Goal: Task Accomplishment & Management: Manage account settings

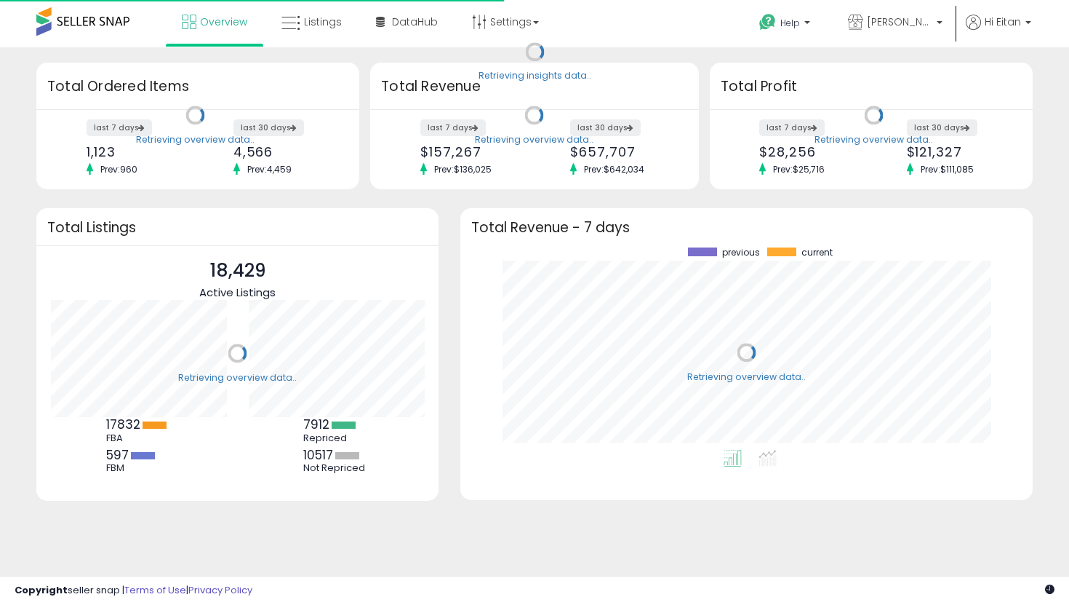
scroll to position [202, 543]
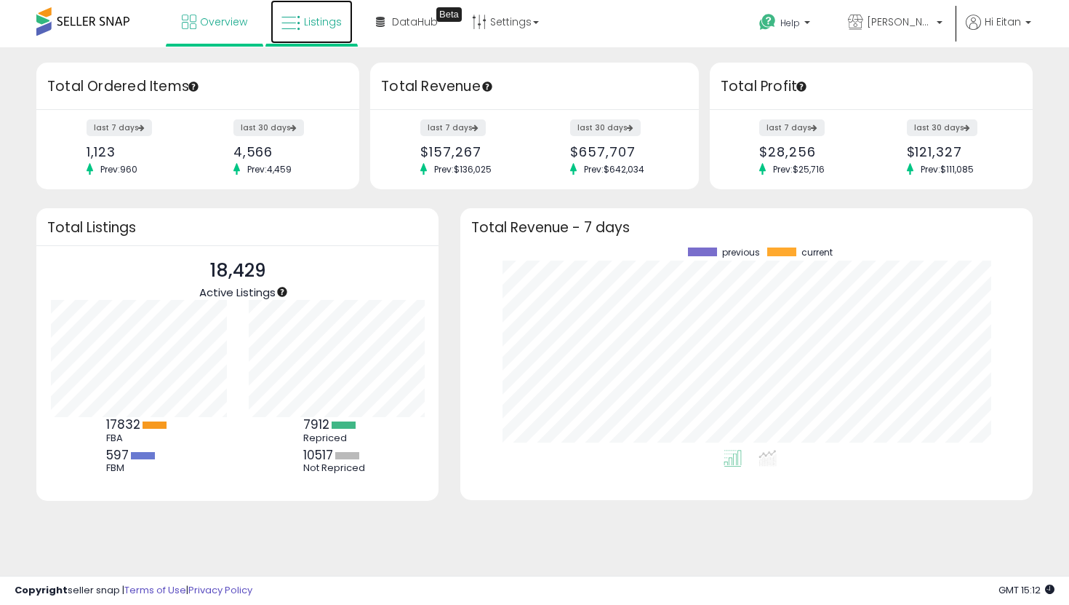
click at [306, 34] on link "Listings" at bounding box center [312, 22] width 82 height 44
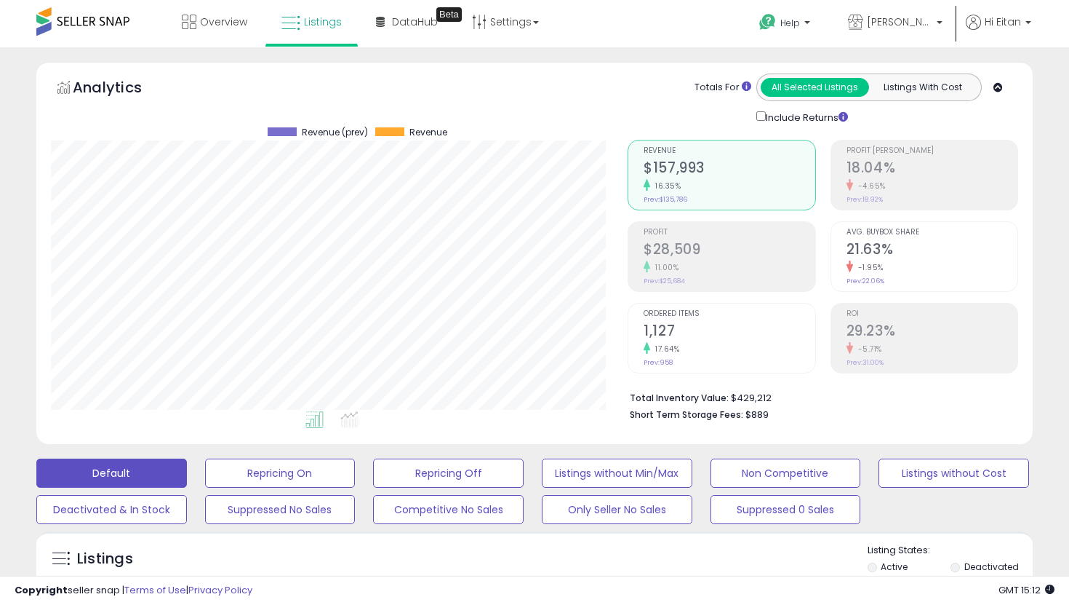
scroll to position [298, 577]
click at [913, 482] on button "Listings without Cost" at bounding box center [954, 472] width 151 height 29
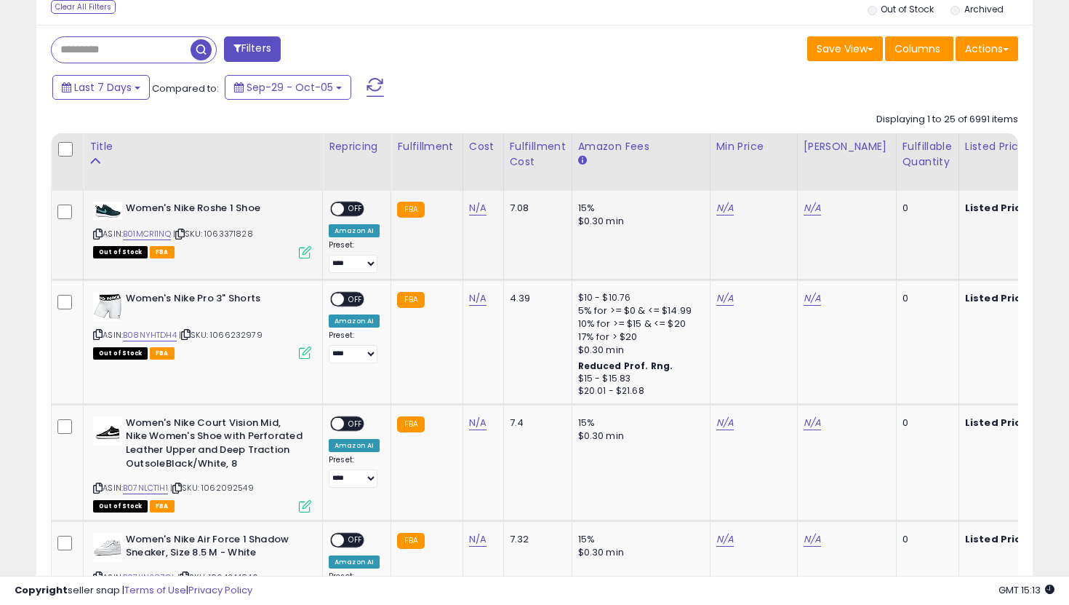
scroll to position [478, 0]
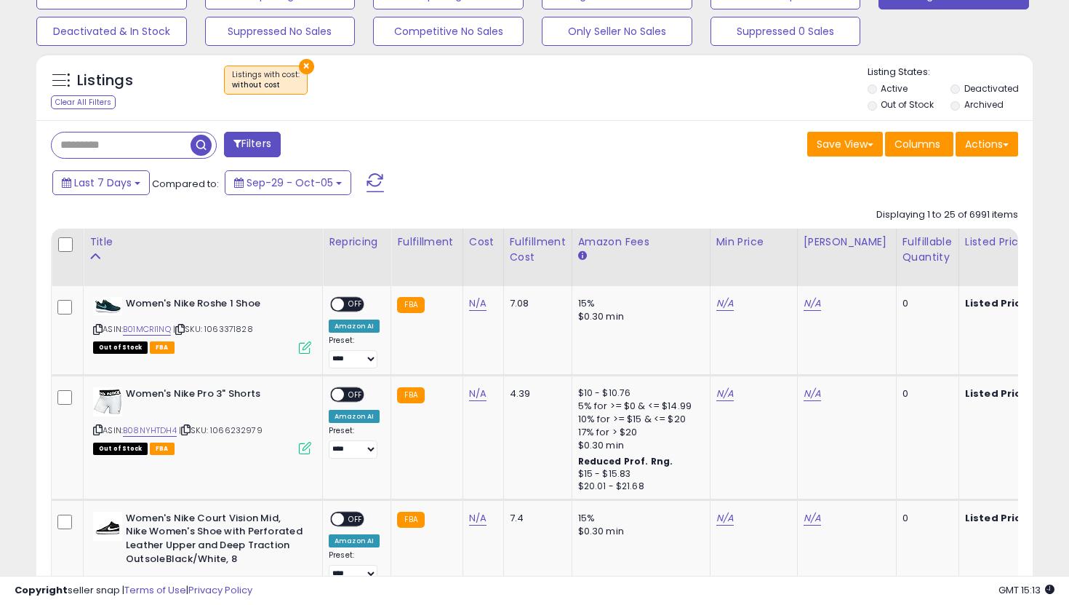
click at [882, 105] on label "Out of Stock" at bounding box center [907, 104] width 53 height 12
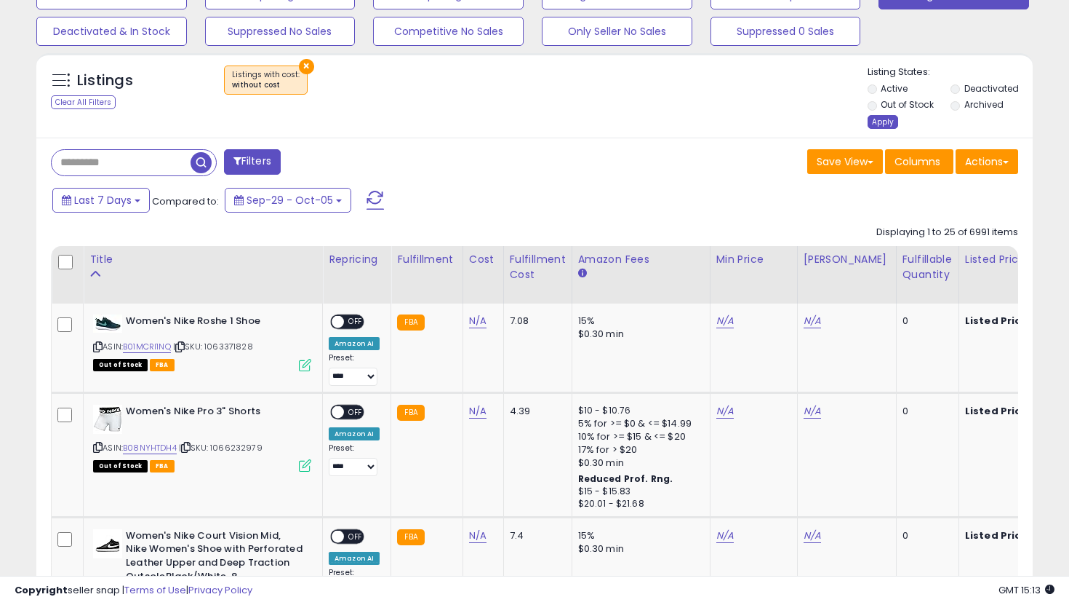
click at [879, 118] on div "Apply" at bounding box center [883, 122] width 31 height 14
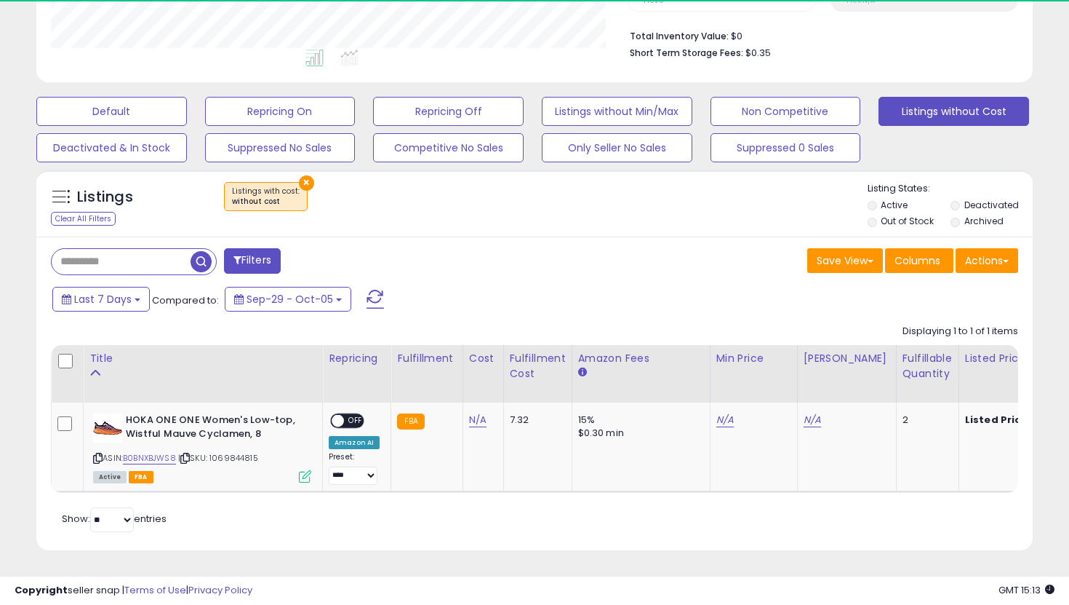
scroll to position [298, 577]
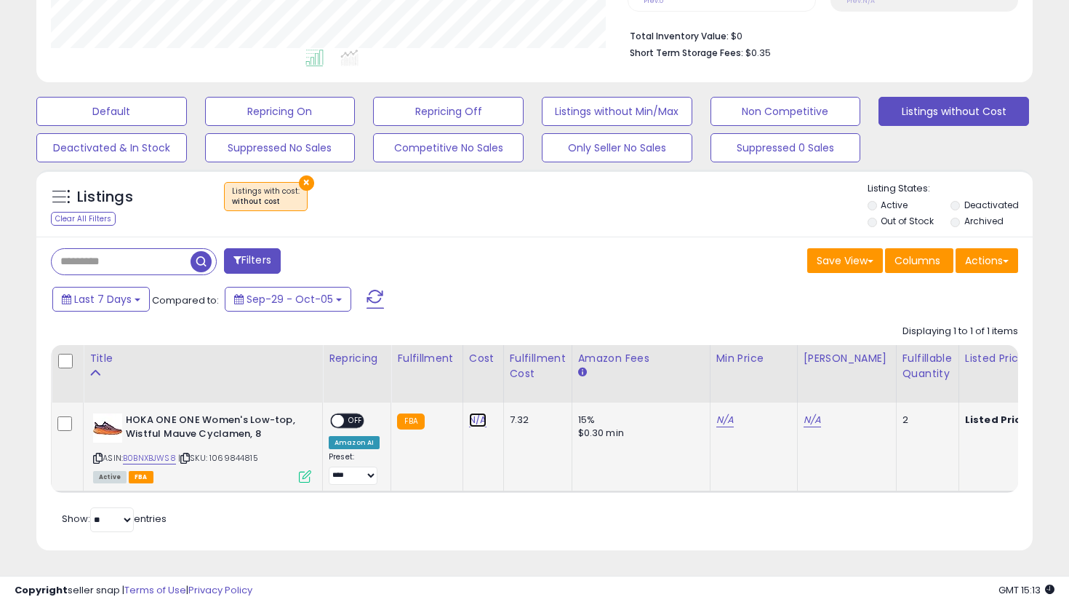
click at [478, 426] on link "N/A" at bounding box center [477, 419] width 17 height 15
type input "***"
click button "submit" at bounding box center [521, 383] width 25 height 22
click at [722, 417] on link "141.55" at bounding box center [735, 419] width 27 height 15
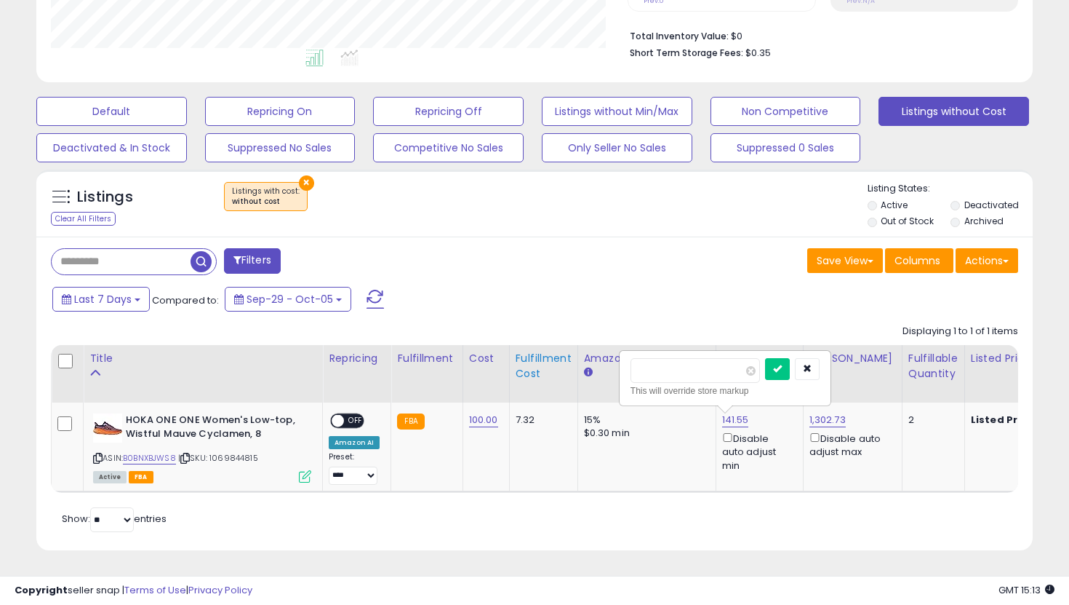
drag, startPoint x: 671, startPoint y: 364, endPoint x: 538, endPoint y: 362, distance: 133.9
type input "***"
click button "submit" at bounding box center [777, 369] width 25 height 22
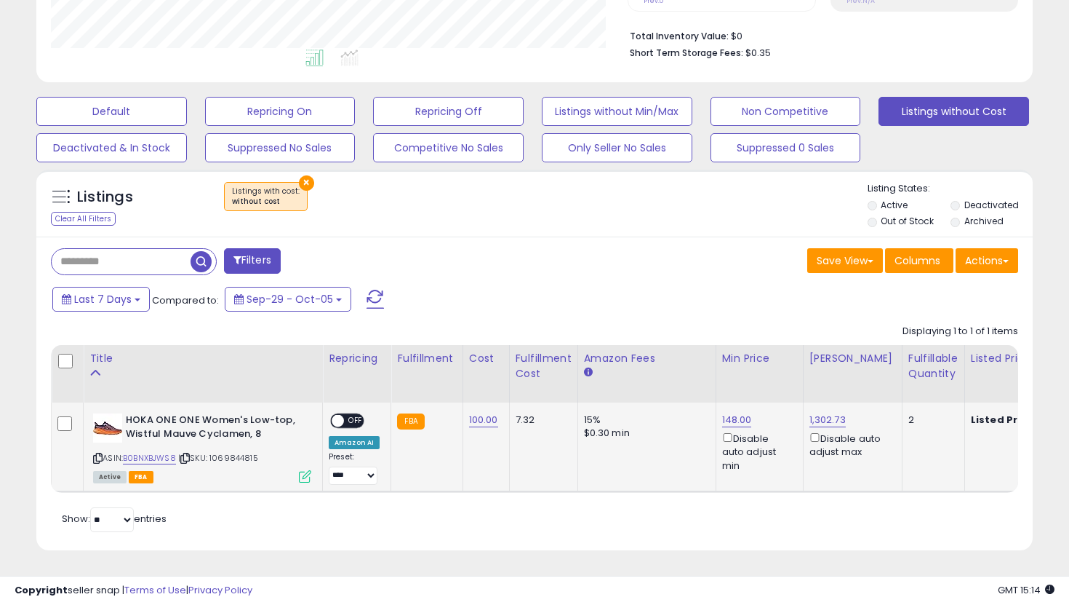
click at [340, 413] on div "ON OFF" at bounding box center [347, 420] width 34 height 15
click at [346, 419] on span "OFF" at bounding box center [355, 421] width 23 height 12
click at [350, 474] on select "**********" at bounding box center [353, 475] width 49 height 18
select select "**********"
click at [329, 466] on select "**********" at bounding box center [353, 475] width 49 height 18
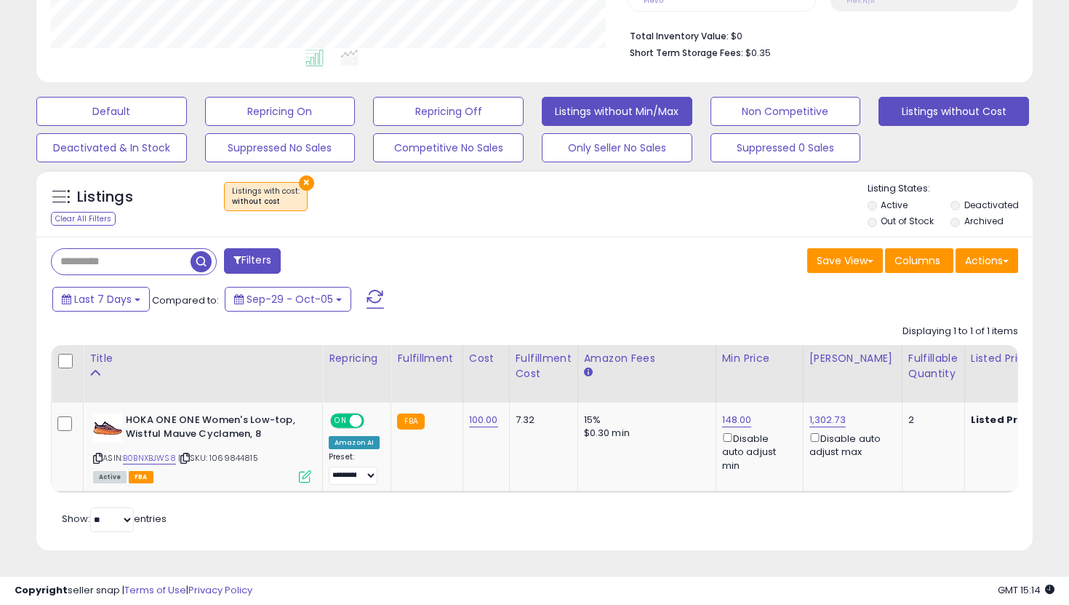
click at [646, 105] on button "Listings without Min/Max" at bounding box center [617, 111] width 151 height 29
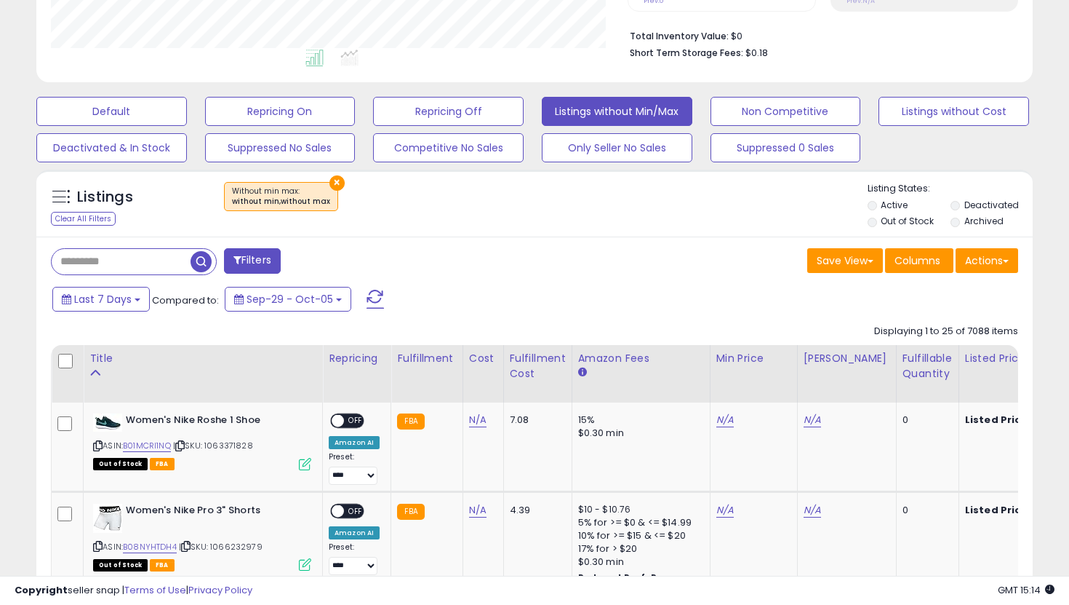
click at [878, 228] on li "Out of Stock" at bounding box center [908, 223] width 81 height 16
click at [875, 225] on li "Out of Stock" at bounding box center [908, 223] width 81 height 16
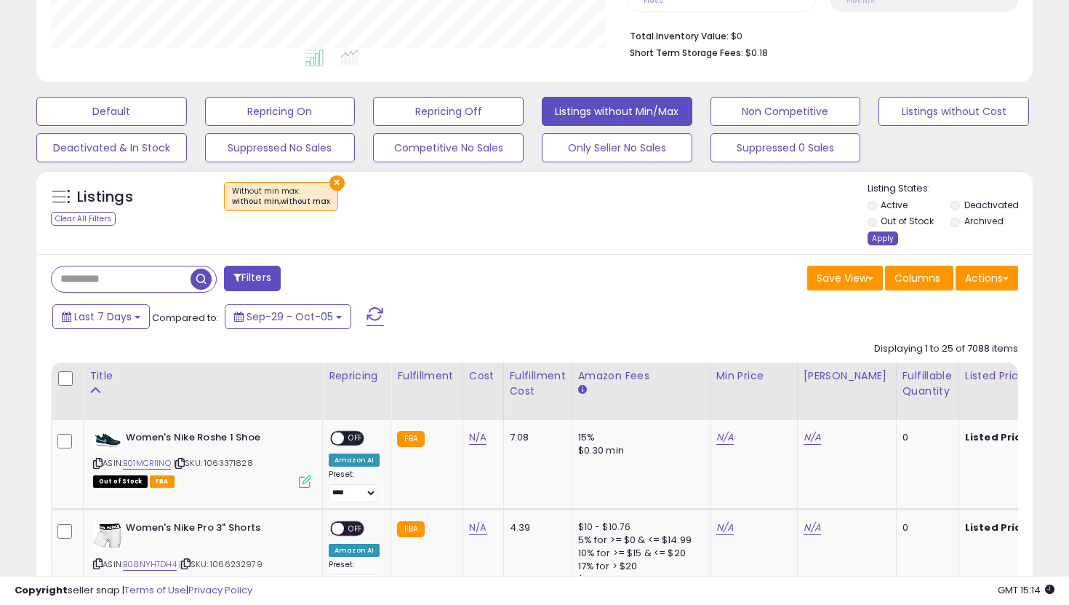
click at [878, 232] on div "Apply" at bounding box center [883, 238] width 31 height 14
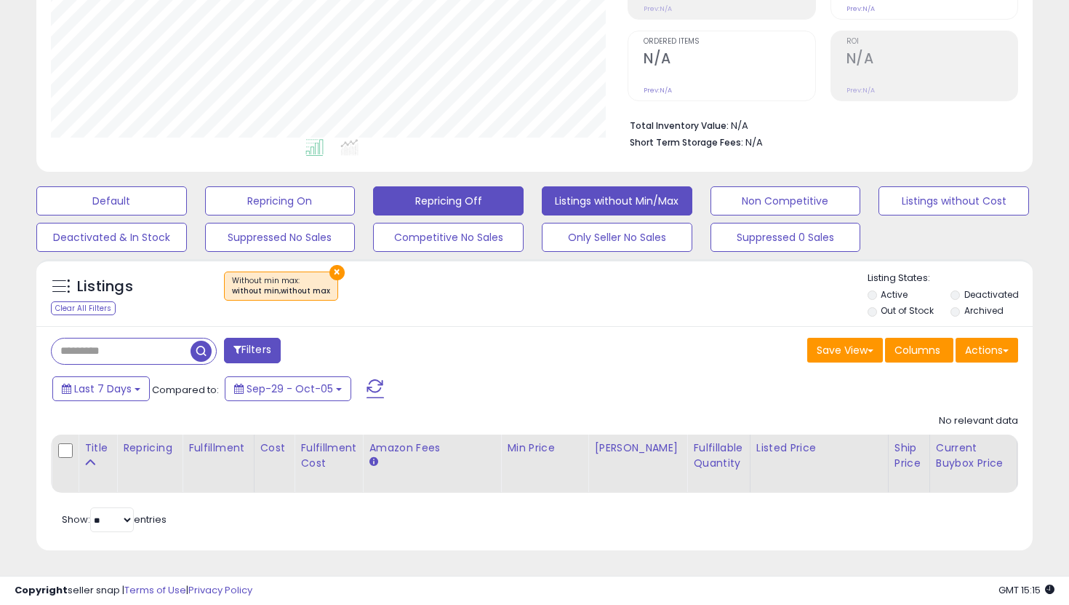
click at [482, 207] on button "Repricing Off" at bounding box center [448, 200] width 151 height 29
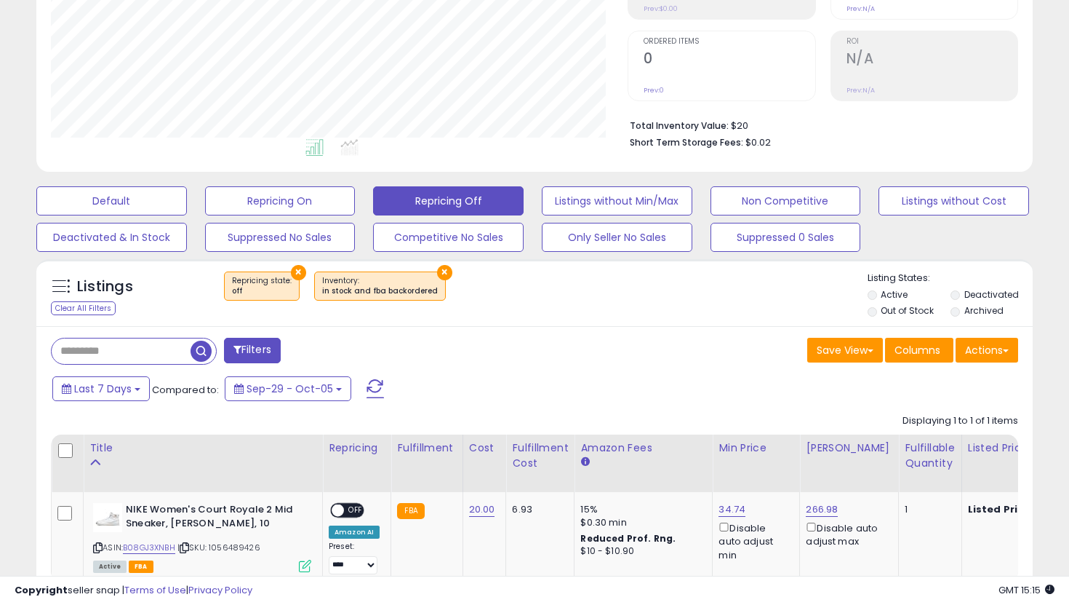
scroll to position [362, 0]
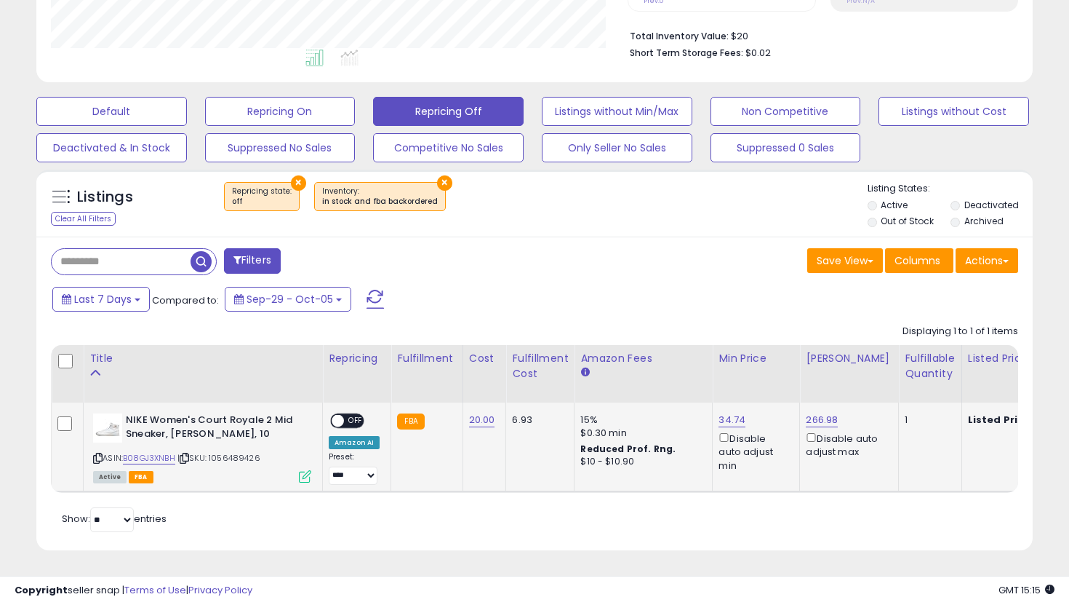
click at [349, 421] on span "OFF" at bounding box center [355, 421] width 23 height 12
click at [348, 479] on select "**********" at bounding box center [353, 475] width 49 height 18
select select "**********"
click at [329, 466] on select "**********" at bounding box center [353, 475] width 49 height 18
click at [882, 220] on label "Out of Stock" at bounding box center [907, 221] width 53 height 12
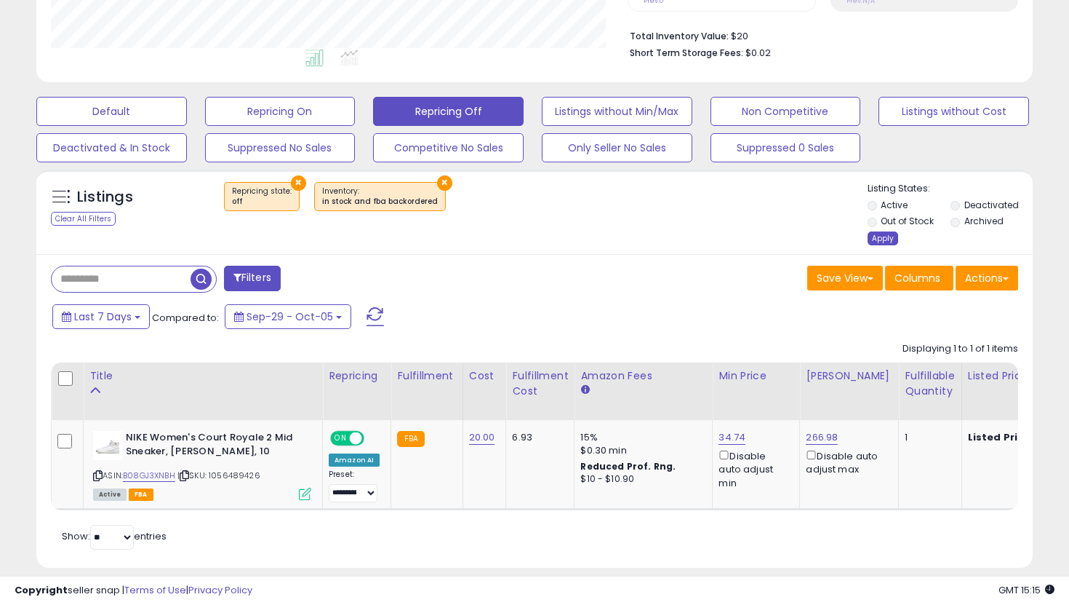
click at [876, 234] on div "Apply" at bounding box center [883, 238] width 31 height 14
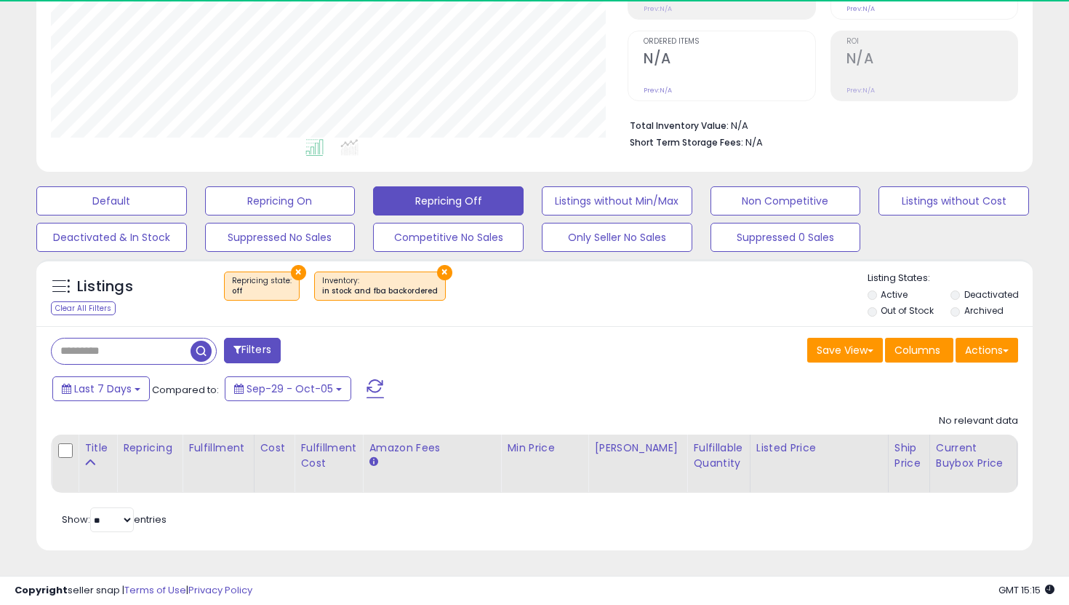
scroll to position [298, 577]
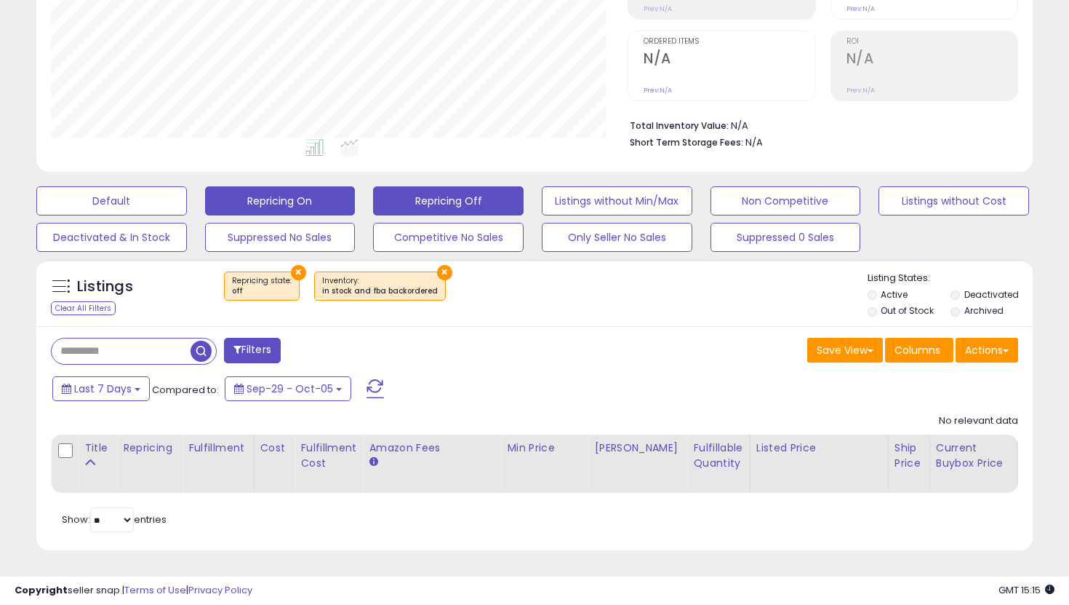
click at [300, 191] on button "Repricing On" at bounding box center [280, 200] width 151 height 29
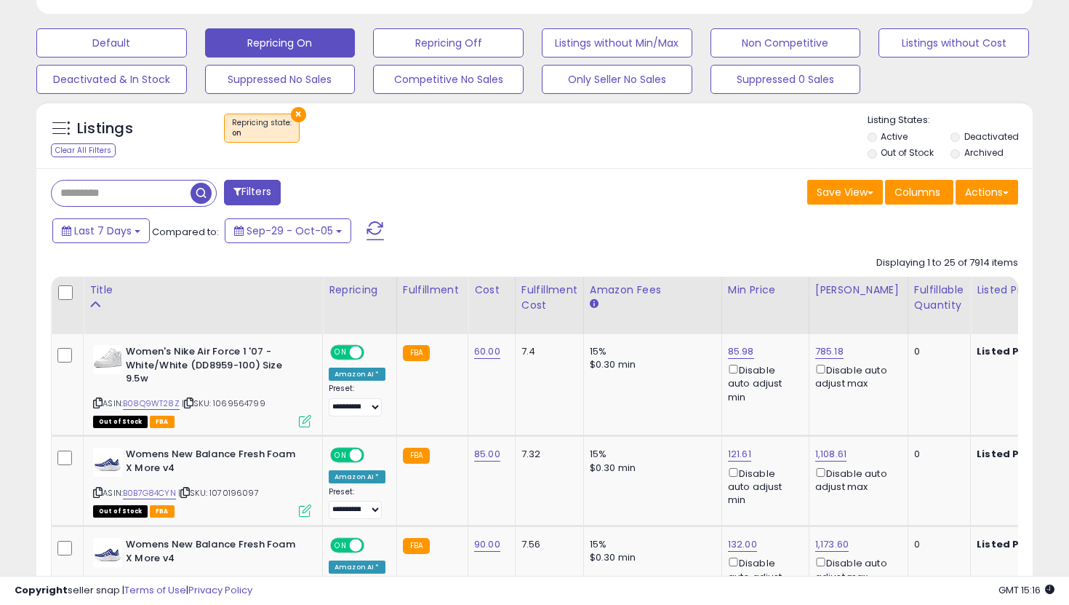
scroll to position [457, 0]
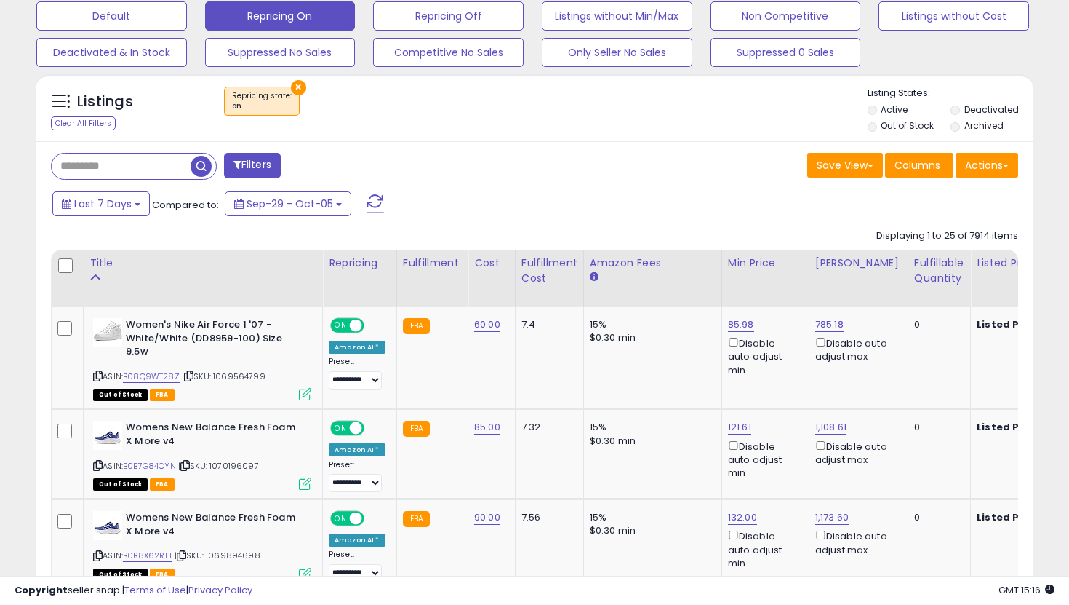
click at [908, 122] on label "Out of Stock" at bounding box center [907, 125] width 53 height 12
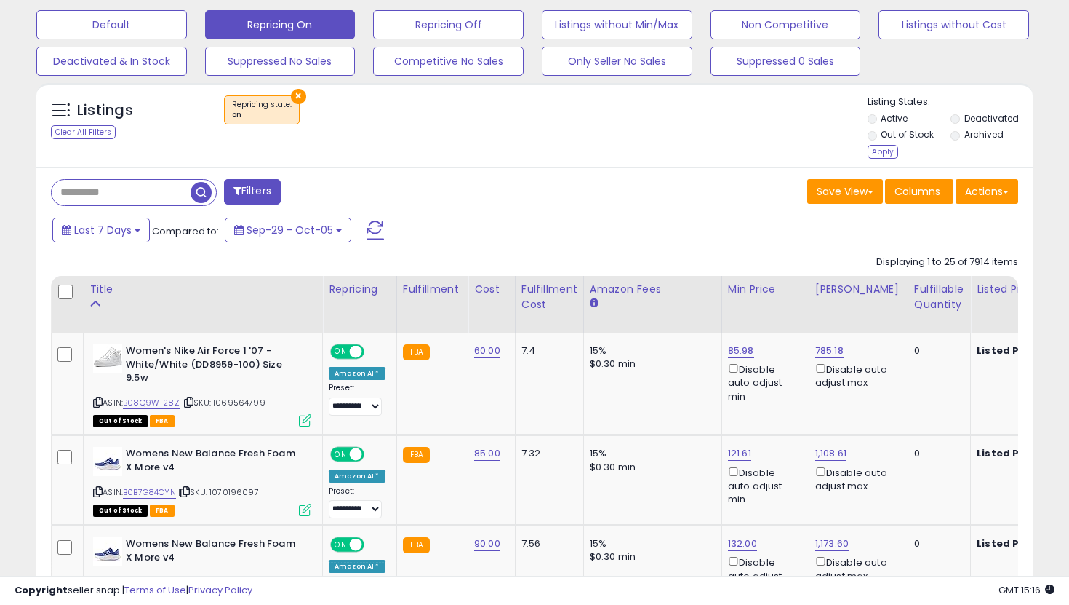
scroll to position [396, 0]
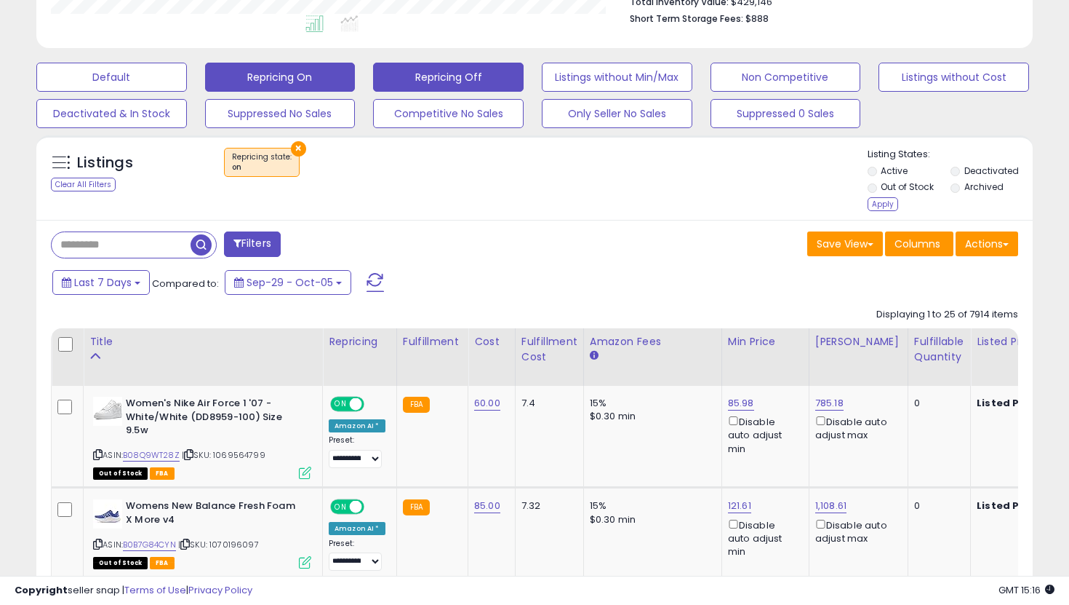
click at [421, 71] on button "Repricing Off" at bounding box center [448, 77] width 151 height 29
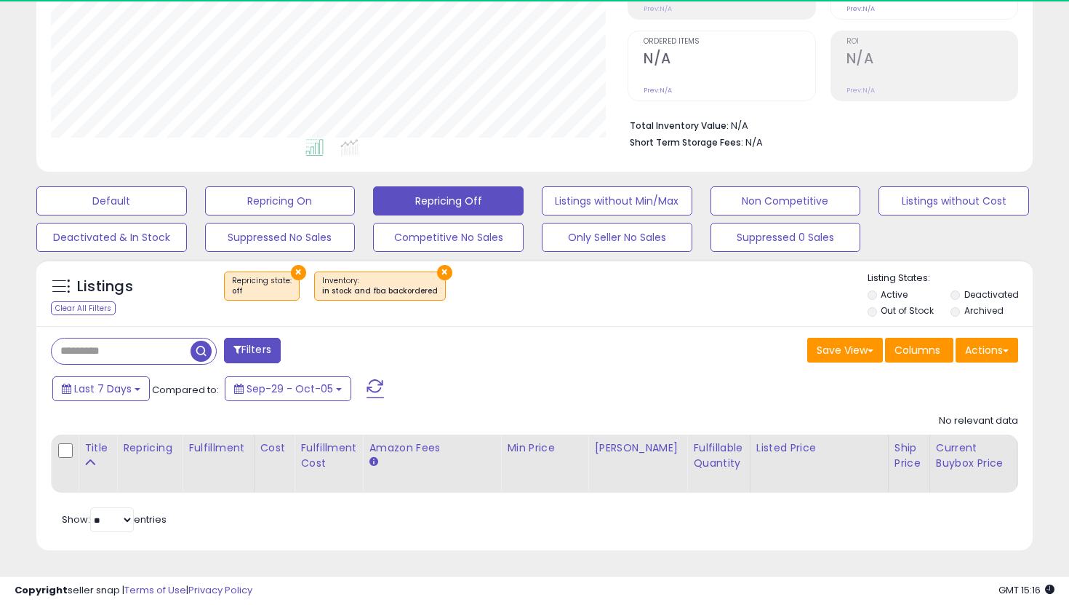
scroll to position [298, 577]
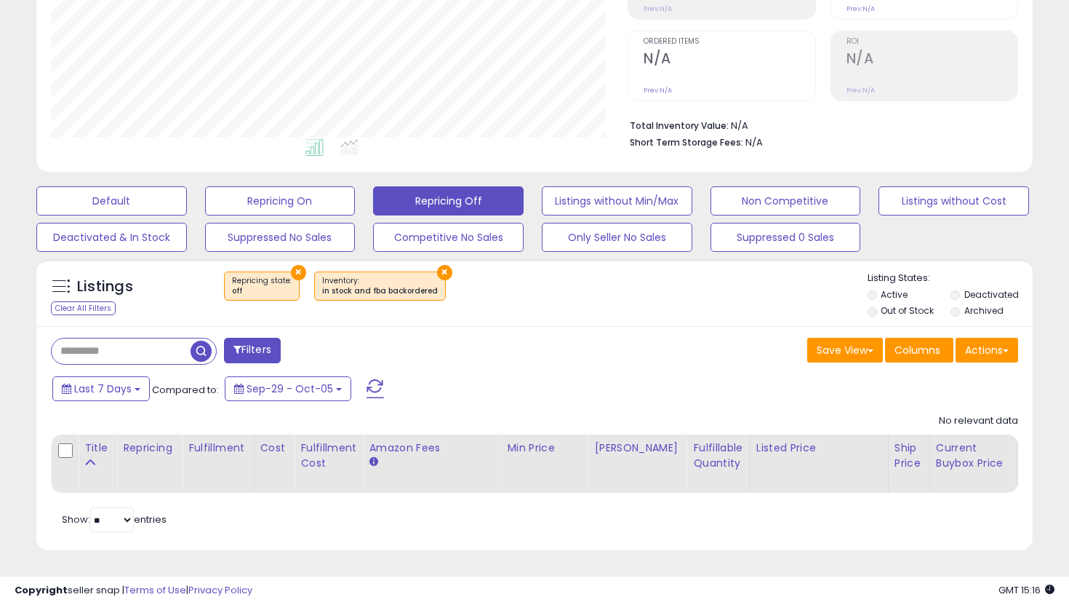
click at [890, 314] on label "Out of Stock" at bounding box center [907, 310] width 53 height 12
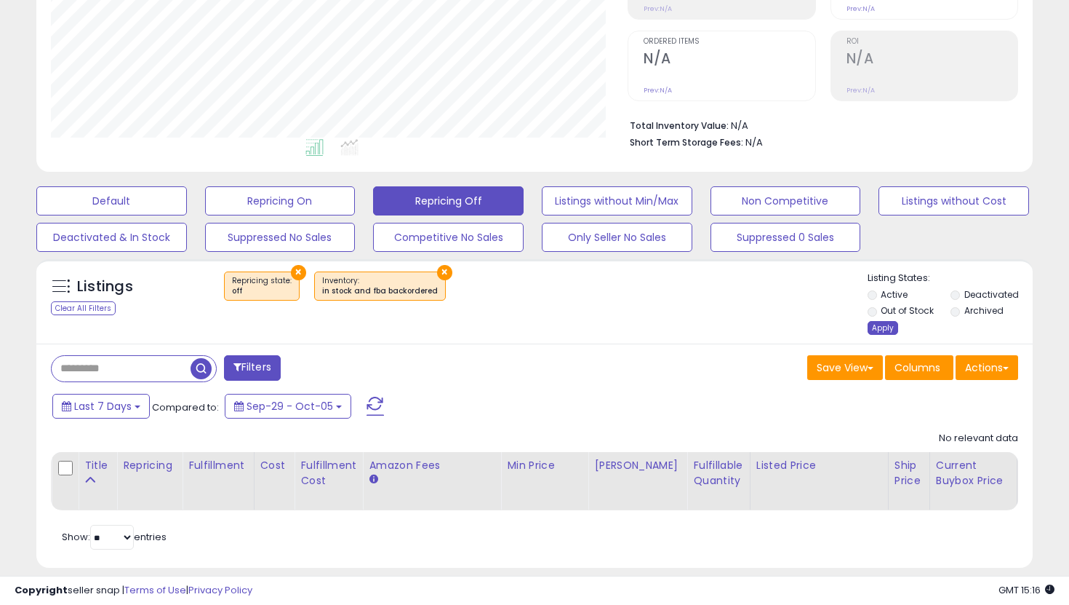
click at [874, 330] on div "Apply" at bounding box center [883, 328] width 31 height 14
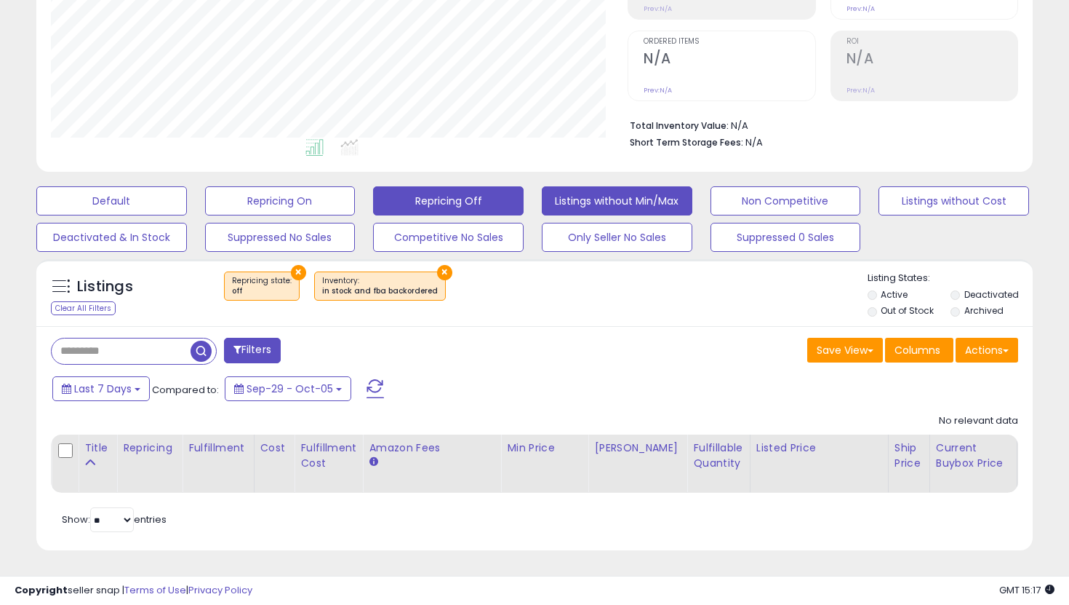
click at [632, 188] on button "Listings without Min/Max" at bounding box center [617, 200] width 151 height 29
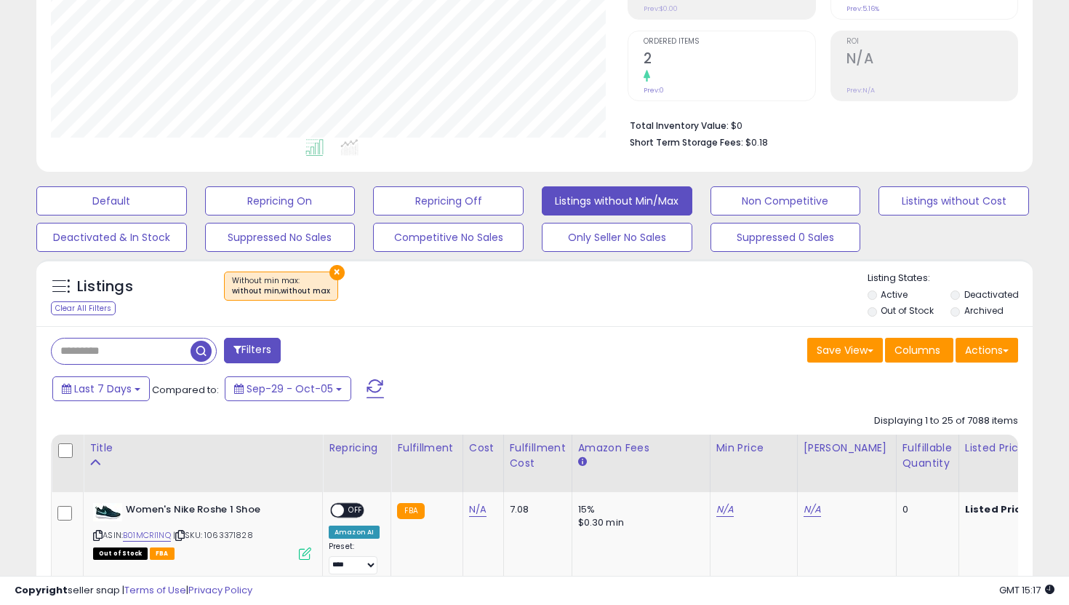
click at [881, 313] on label "Out of Stock" at bounding box center [907, 310] width 53 height 12
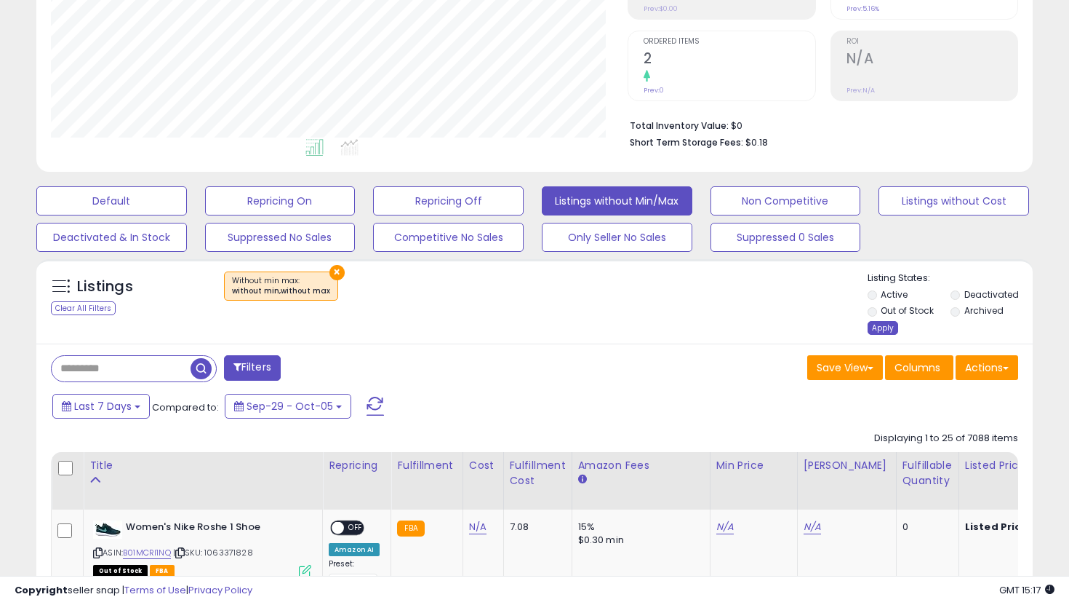
click at [880, 329] on div "Apply" at bounding box center [883, 328] width 31 height 14
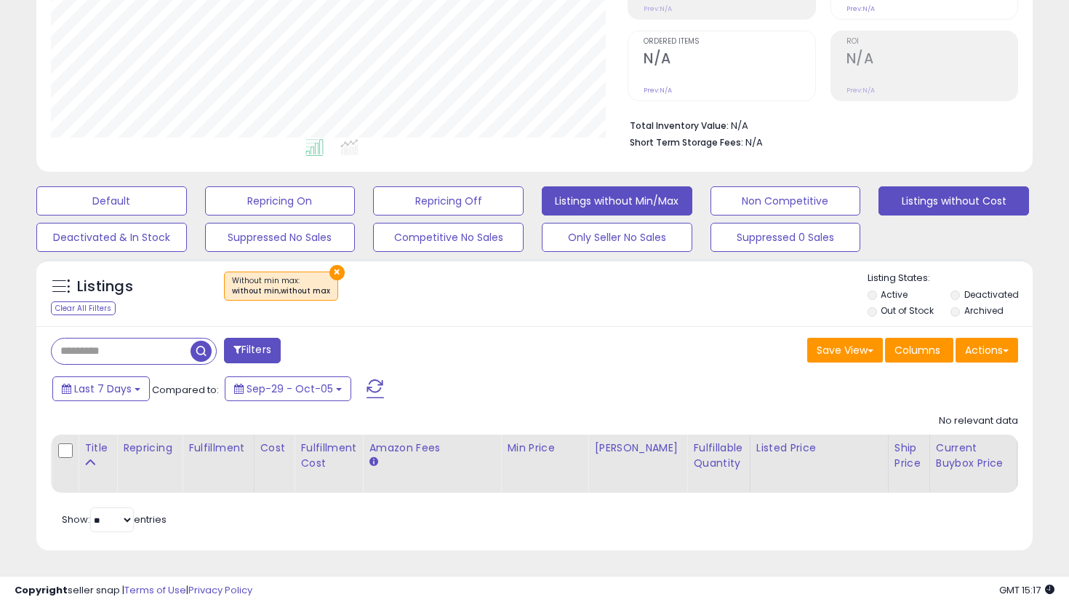
click at [919, 191] on button "Listings without Cost" at bounding box center [954, 200] width 151 height 29
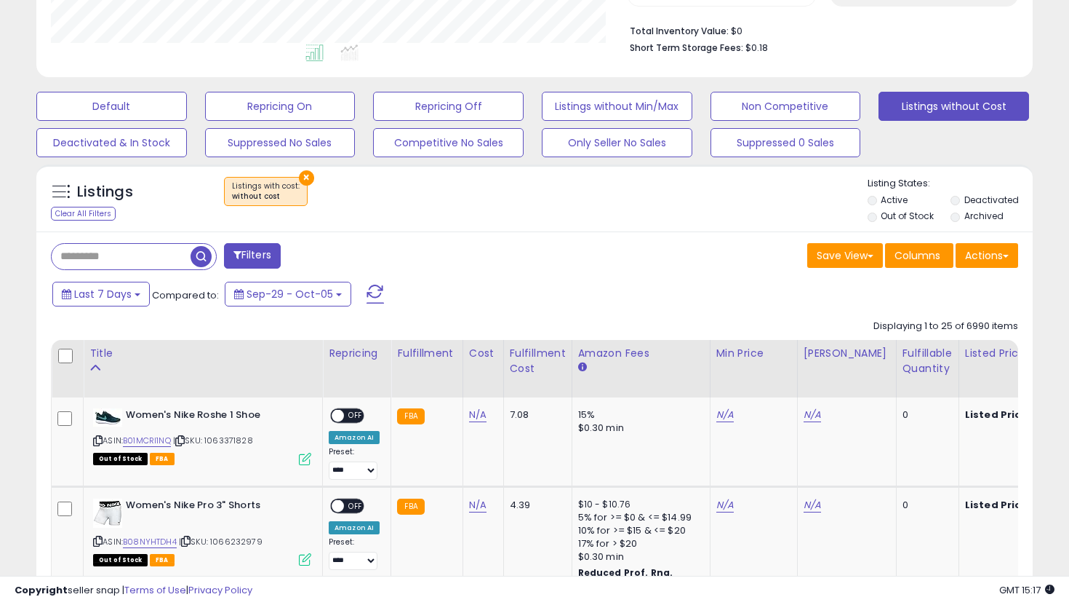
scroll to position [375, 0]
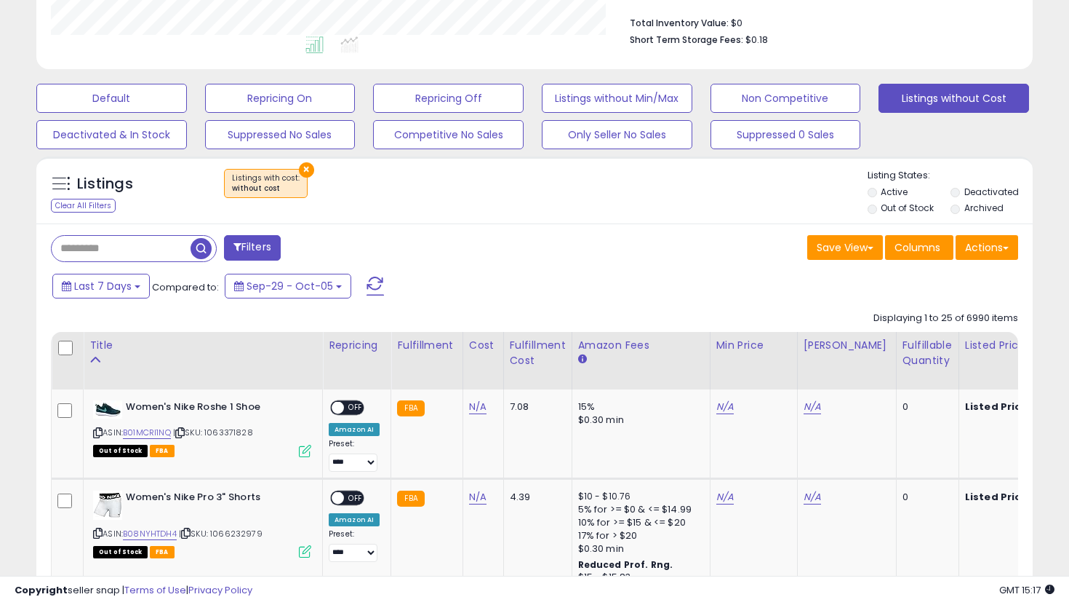
click at [881, 207] on label "Out of Stock" at bounding box center [907, 208] width 53 height 12
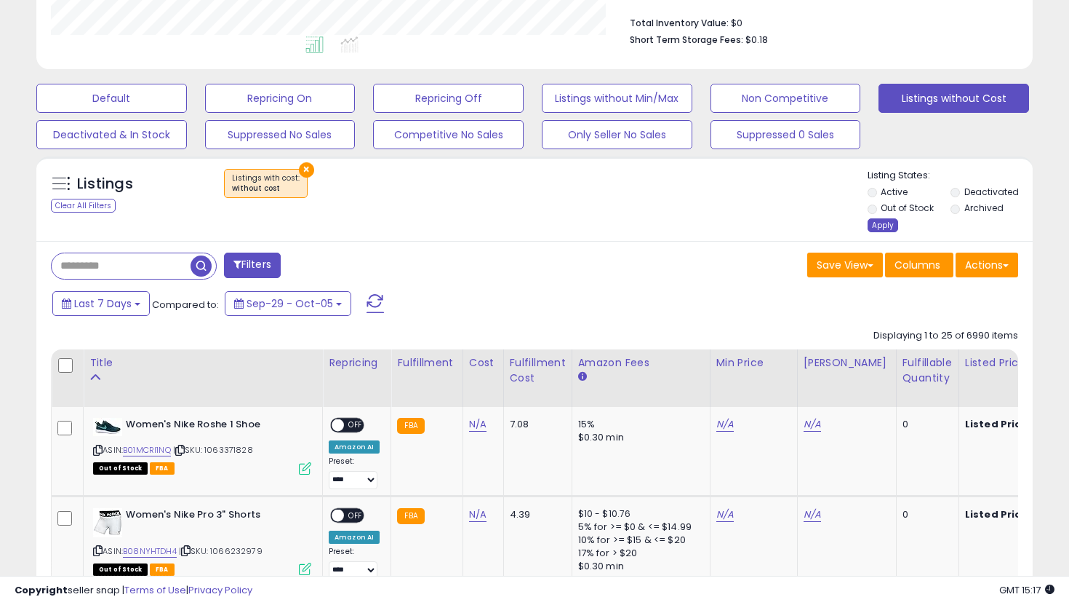
click at [878, 222] on div "Apply" at bounding box center [883, 225] width 31 height 14
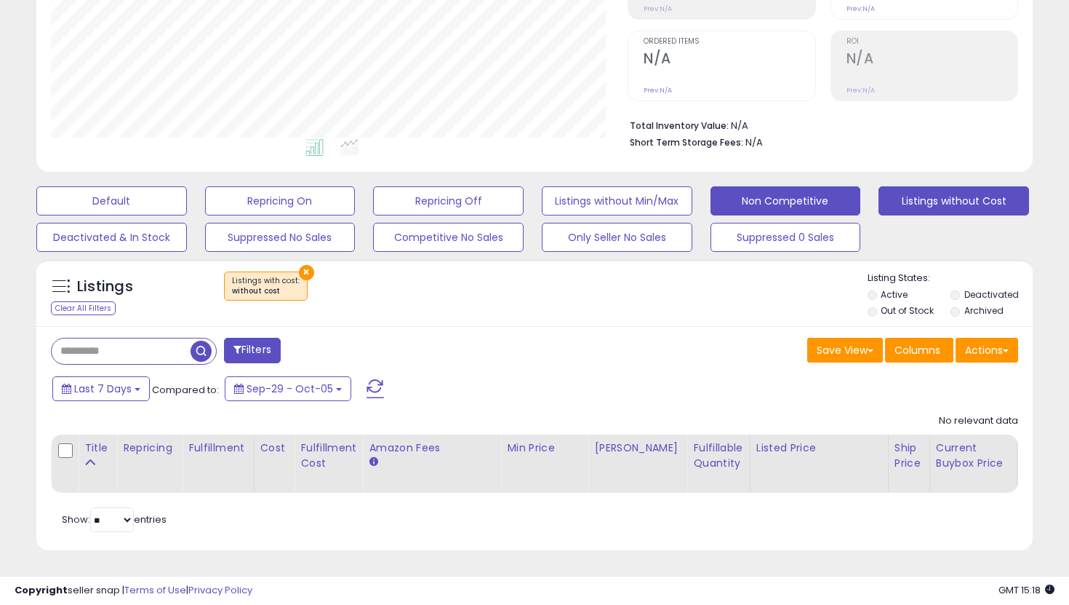
scroll to position [0, 0]
